Goal: Transaction & Acquisition: Purchase product/service

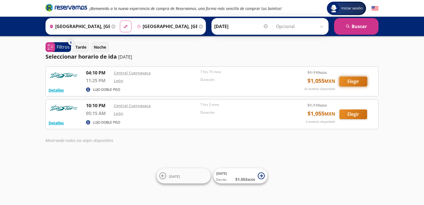
click at [354, 85] on button "Elegir" at bounding box center [353, 82] width 28 height 10
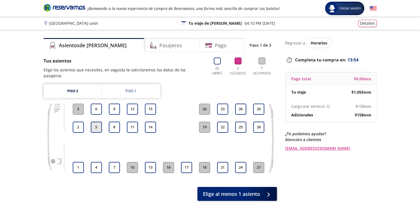
click at [95, 123] on button "5" at bounding box center [96, 126] width 11 height 11
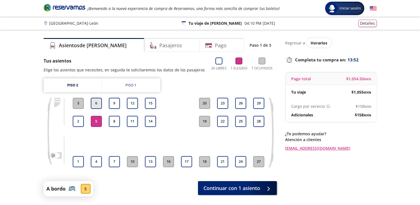
click at [97, 103] on button "6" at bounding box center [96, 103] width 11 height 11
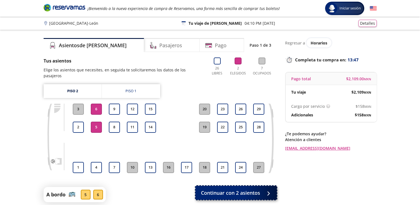
click at [240, 189] on span "Continuar con 2 asientos" at bounding box center [230, 192] width 59 height 7
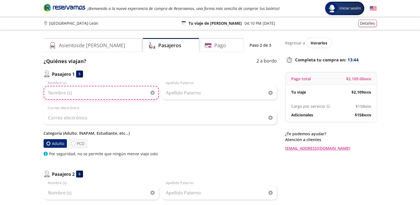
click at [97, 97] on input "Nombre (s)" at bounding box center [101, 93] width 115 height 14
type input "[PERSON_NAME]"
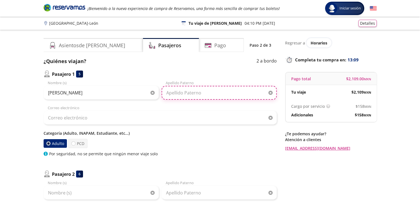
click at [226, 91] on input "Apellido Paterno" at bounding box center [218, 93] width 115 height 14
type input "[PERSON_NAME]"
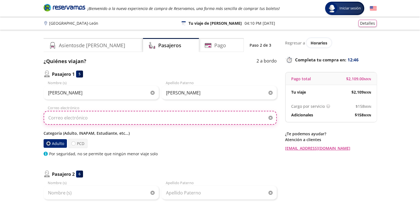
click at [65, 114] on input "Correo electrónico" at bounding box center [160, 118] width 233 height 14
type input "[PERSON_NAME][EMAIL_ADDRESS][DOMAIN_NAME]"
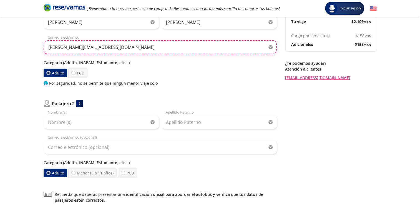
scroll to position [71, 0]
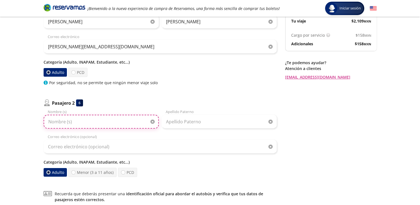
click at [112, 123] on input "Nombre (s)" at bounding box center [101, 122] width 115 height 14
type input "d"
type input "DIEGO"
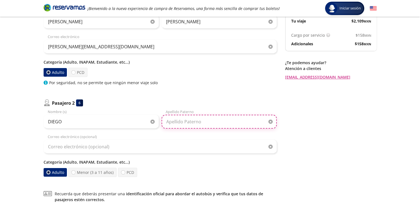
click at [172, 123] on input "Apellido Paterno" at bounding box center [218, 122] width 115 height 14
type input "[PERSON_NAME]"
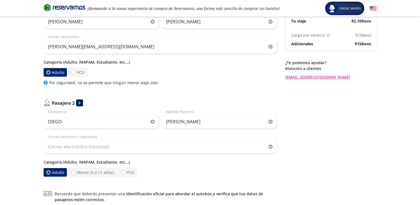
click at [185, 172] on div "Adulto Menor (3 a 11 años) PCD" at bounding box center [160, 172] width 233 height 9
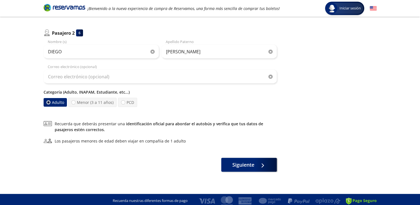
scroll to position [143, 0]
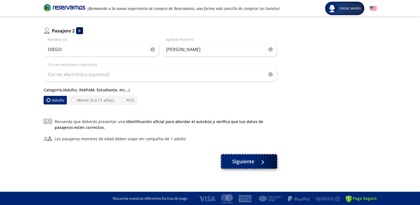
click at [250, 158] on span "Siguiente" at bounding box center [243, 161] width 22 height 7
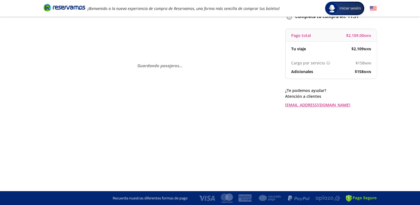
scroll to position [0, 0]
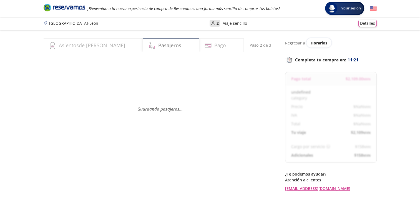
select select "MX"
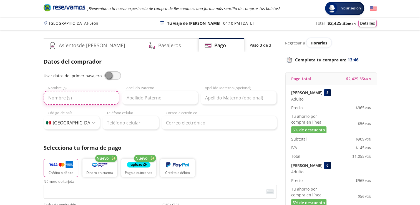
click at [101, 101] on input "Nombre (s)" at bounding box center [82, 98] width 76 height 14
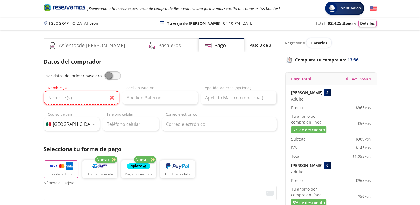
click at [89, 98] on input "Nombre (s)" at bounding box center [82, 98] width 76 height 14
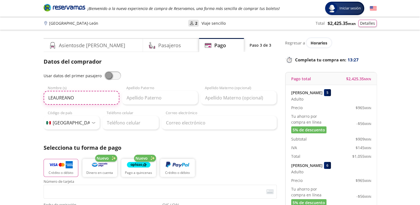
type input "LEAUREANO"
click at [411, 25] on div "Cuernavaca - [GEOGRAPHIC_DATA] User 2 Viaje sencillo Total $ 2,425.35 MXN Detal…" at bounding box center [210, 23] width 420 height 13
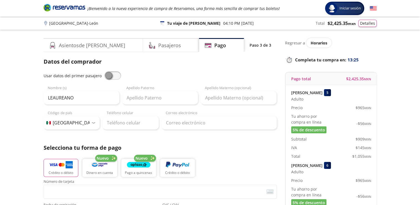
click at [397, 21] on div "Cuernavaca - [PERSON_NAME] 126 Tu viaje de [PERSON_NAME] 04:10 PM [DATE] Total …" at bounding box center [210, 23] width 420 height 13
click at [223, 13] on div "¡Bienvenido a la nueva experiencia de compra de Reservamos, una forma más senci…" at bounding box center [210, 8] width 338 height 17
click at [105, 130] on div "Datos del comprador Usar datos del primer pasajero LEAUREANO Nombre (s) Apellid…" at bounding box center [160, 182] width 233 height 251
click at [140, 97] on input "Apellido Paterno" at bounding box center [160, 98] width 76 height 14
type input "[PERSON_NAME]"
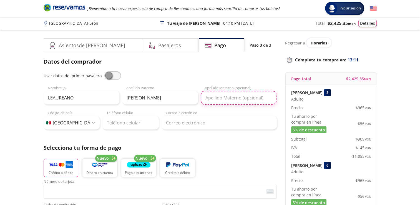
type input "[PERSON_NAME]"
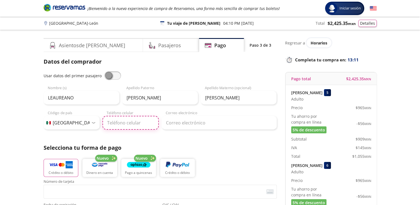
type input "777 106 9026"
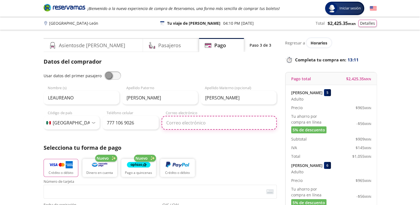
type input "[PERSON_NAME][EMAIL_ADDRESS][DOMAIN_NAME]"
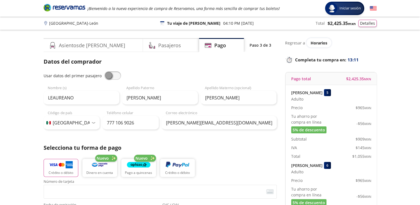
type input "[PERSON_NAME]"
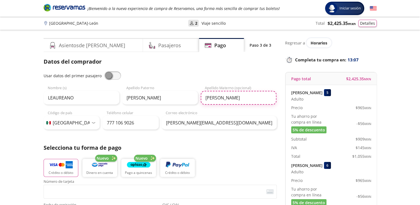
drag, startPoint x: 241, startPoint y: 95, endPoint x: 228, endPoint y: 92, distance: 13.4
click at [241, 95] on input "[PERSON_NAME]" at bounding box center [239, 98] width 76 height 14
type input "R"
type input "[PERSON_NAME]"
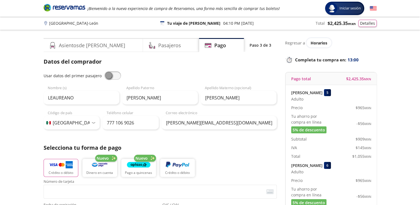
click at [203, 70] on div "Datos del comprador Usar datos del primer pasajero LEAUREANO Nombre (s) [PERSON…" at bounding box center [160, 93] width 233 height 72
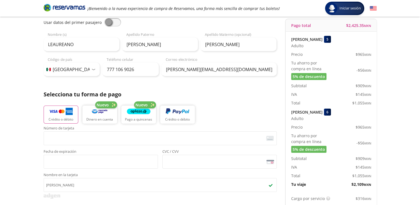
scroll to position [64, 0]
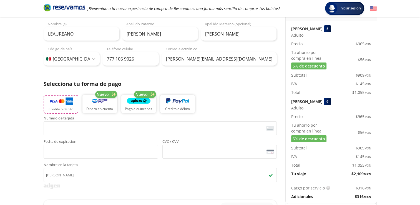
click at [59, 102] on img "button" at bounding box center [61, 101] width 24 height 8
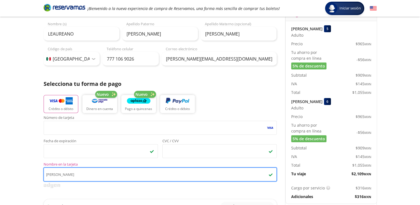
click at [110, 174] on input "[PERSON_NAME]" at bounding box center [160, 174] width 233 height 14
type input "R"
type input "S"
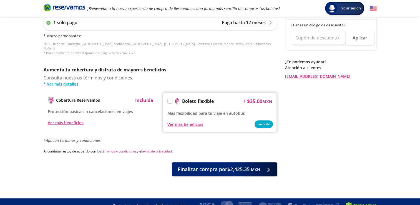
scroll to position [250, 0]
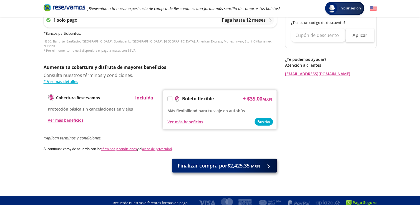
type input "[PERSON_NAME]"
click at [213, 162] on span "Finalizar compra por $2,425.35 MXN" at bounding box center [219, 165] width 82 height 7
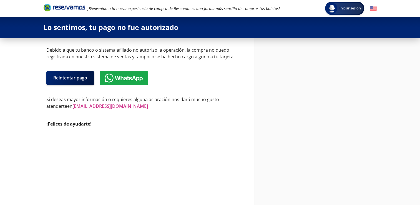
click at [136, 77] on img at bounding box center [123, 78] width 43 height 9
